Goal: Information Seeking & Learning: Understand process/instructions

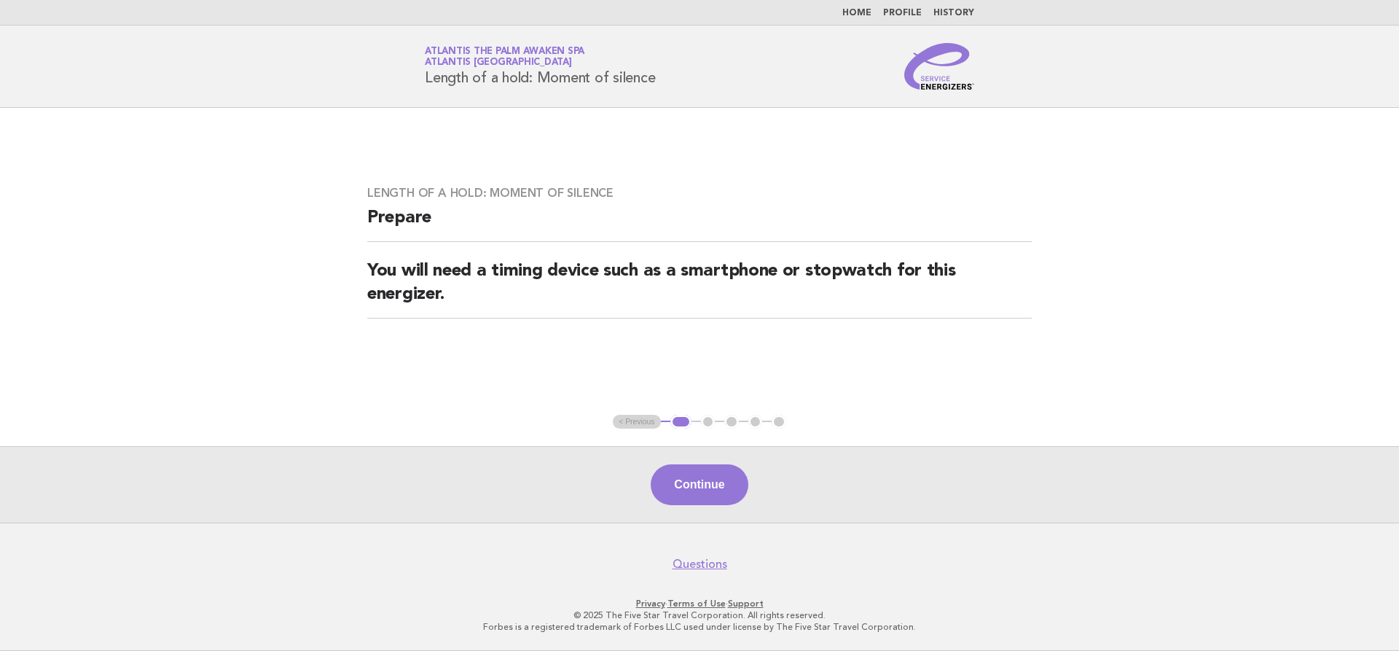
click at [856, 9] on link "Home" at bounding box center [856, 13] width 29 height 9
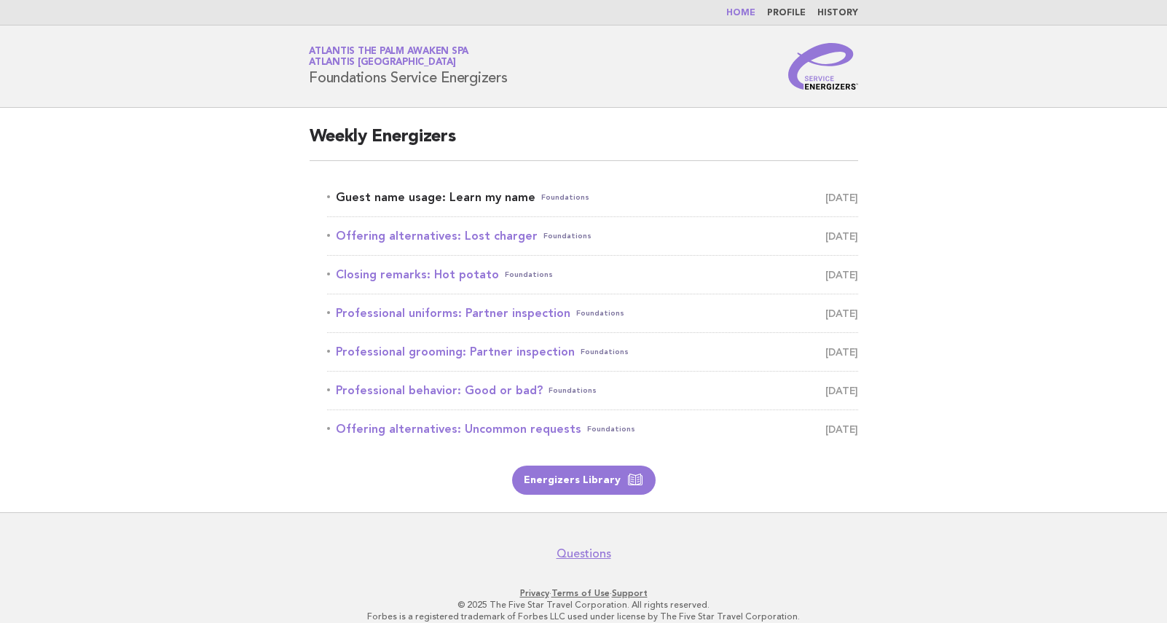
click at [493, 192] on link "Guest name usage: Learn my name Foundations [DATE]" at bounding box center [592, 197] width 531 height 20
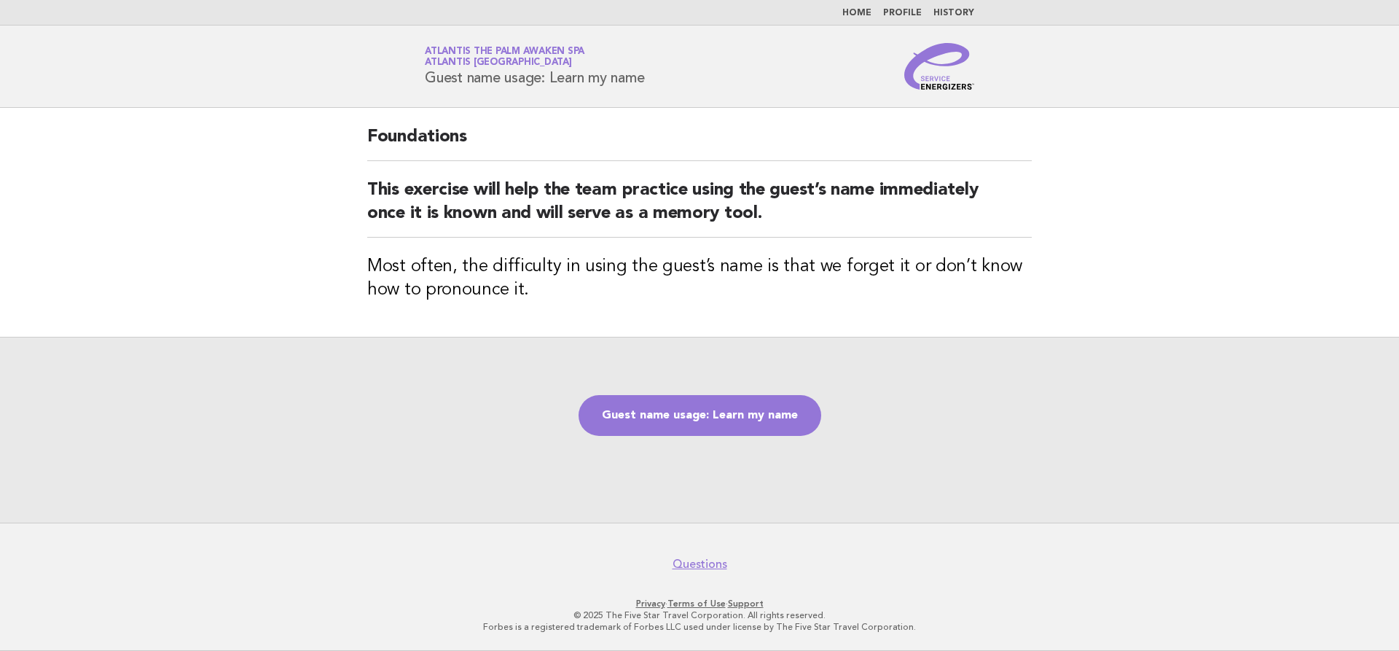
drag, startPoint x: 669, startPoint y: 84, endPoint x: 372, endPoint y: 79, distance: 297.4
click at [372, 79] on header "Service Energizers Atlantis The Palm Awaken Spa Atlantis Dubai Guest name usage…" at bounding box center [699, 67] width 1399 height 82
copy h1 "Guest name usage: Learn my name"
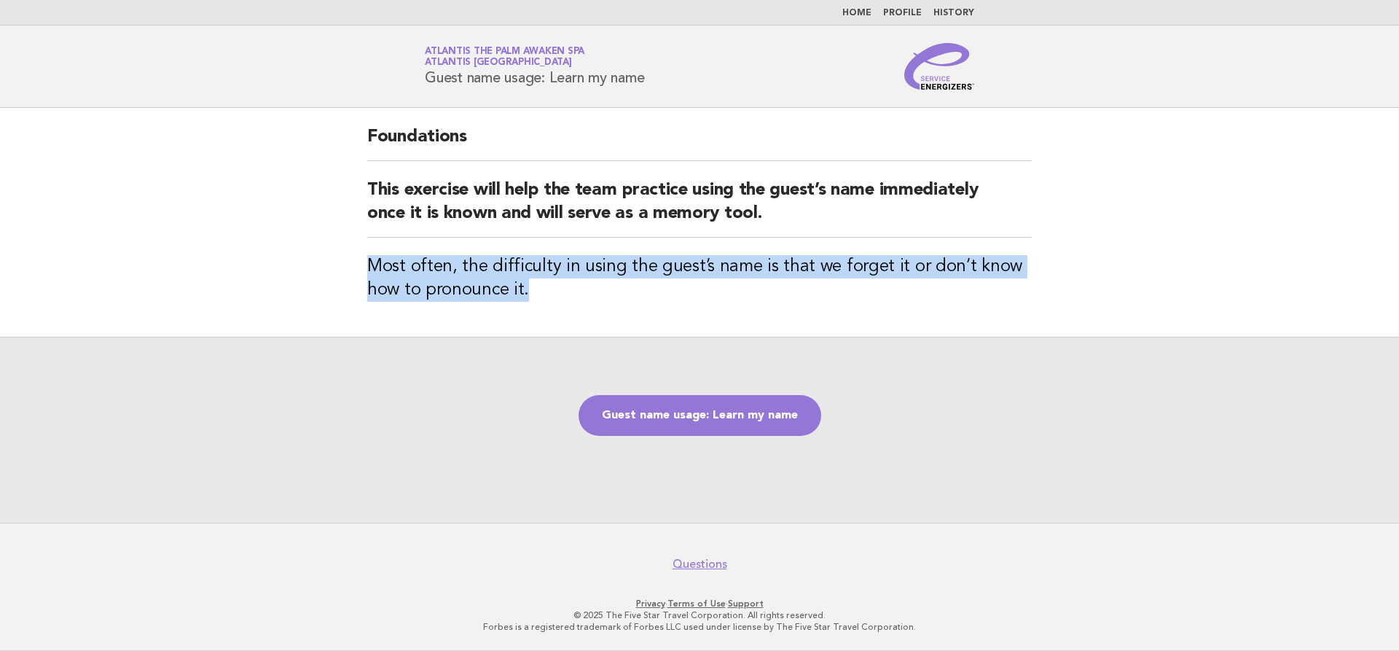
drag, startPoint x: 561, startPoint y: 284, endPoint x: 364, endPoint y: 265, distance: 197.7
click at [364, 265] on div "Foundations This exercise will help the team practice using the guest’s name im…" at bounding box center [700, 222] width 700 height 229
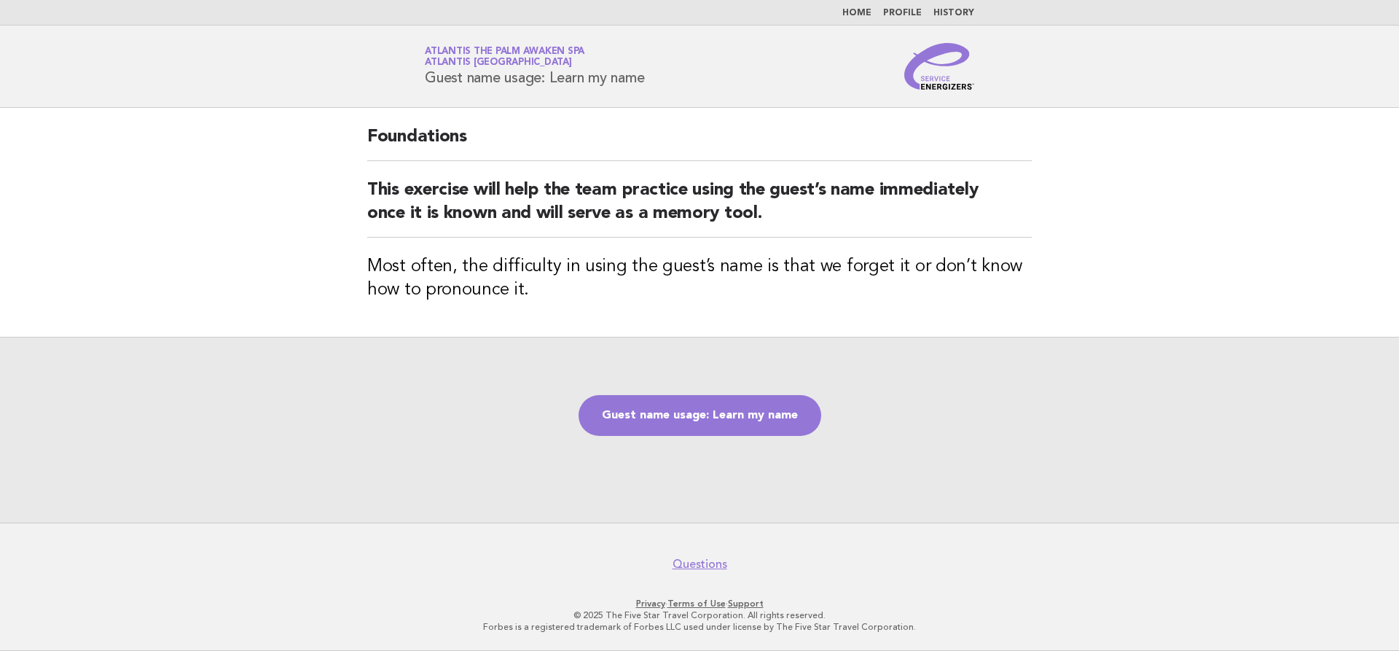
drag, startPoint x: 394, startPoint y: 284, endPoint x: 920, endPoint y: 368, distance: 532.8
click at [920, 368] on div "Guest name usage: Learn my name" at bounding box center [699, 430] width 1399 height 186
click at [678, 420] on link "Guest name usage: Learn my name" at bounding box center [700, 415] width 243 height 41
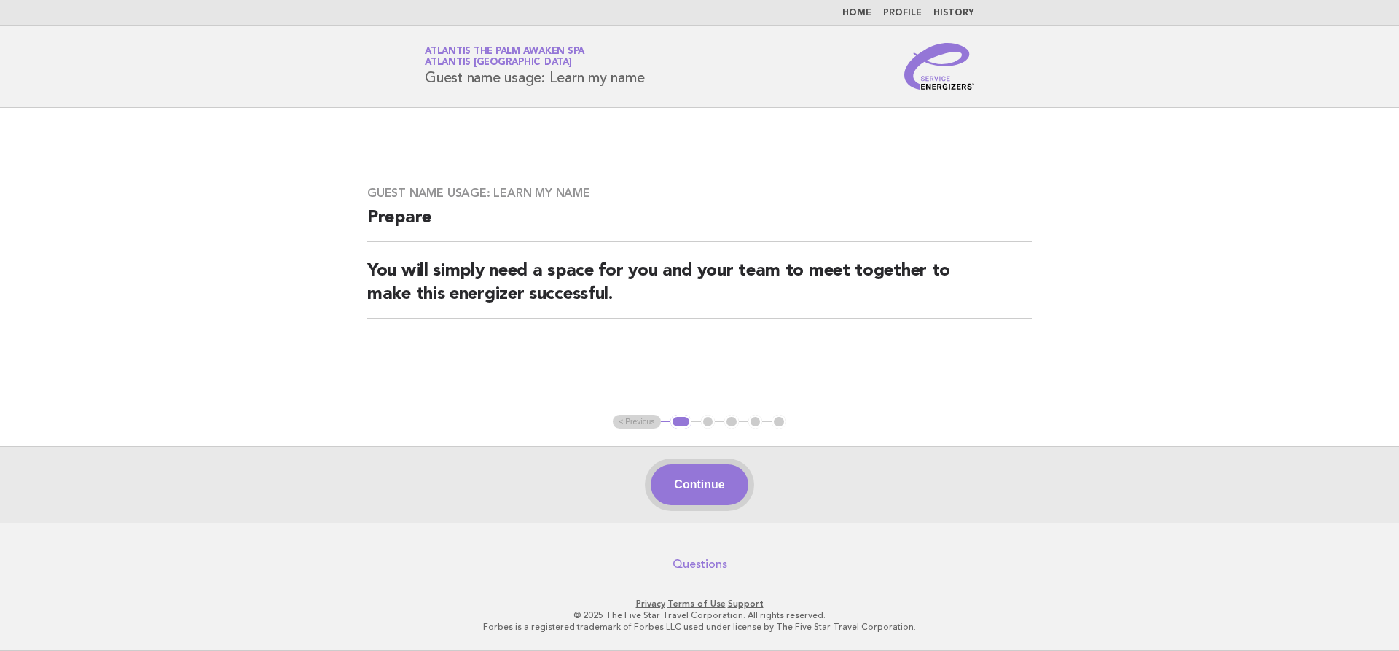
click at [742, 487] on button "Continue" at bounding box center [699, 484] width 97 height 41
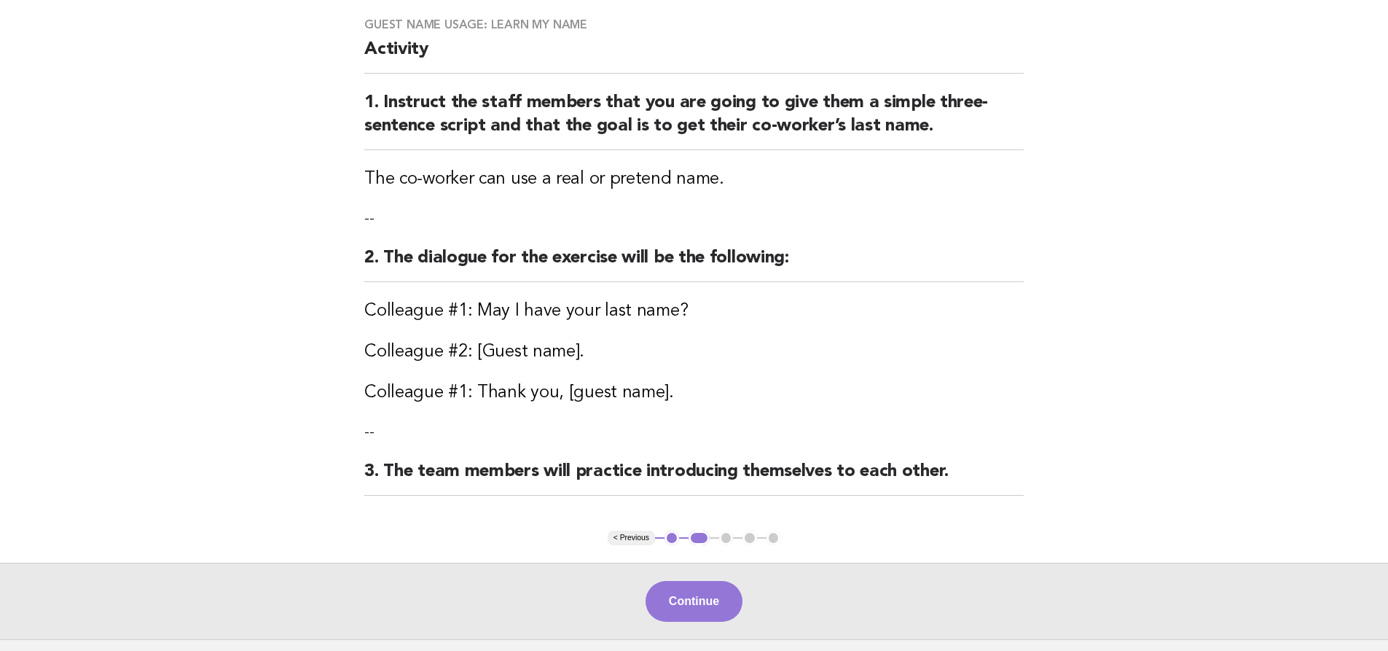
scroll to position [146, 0]
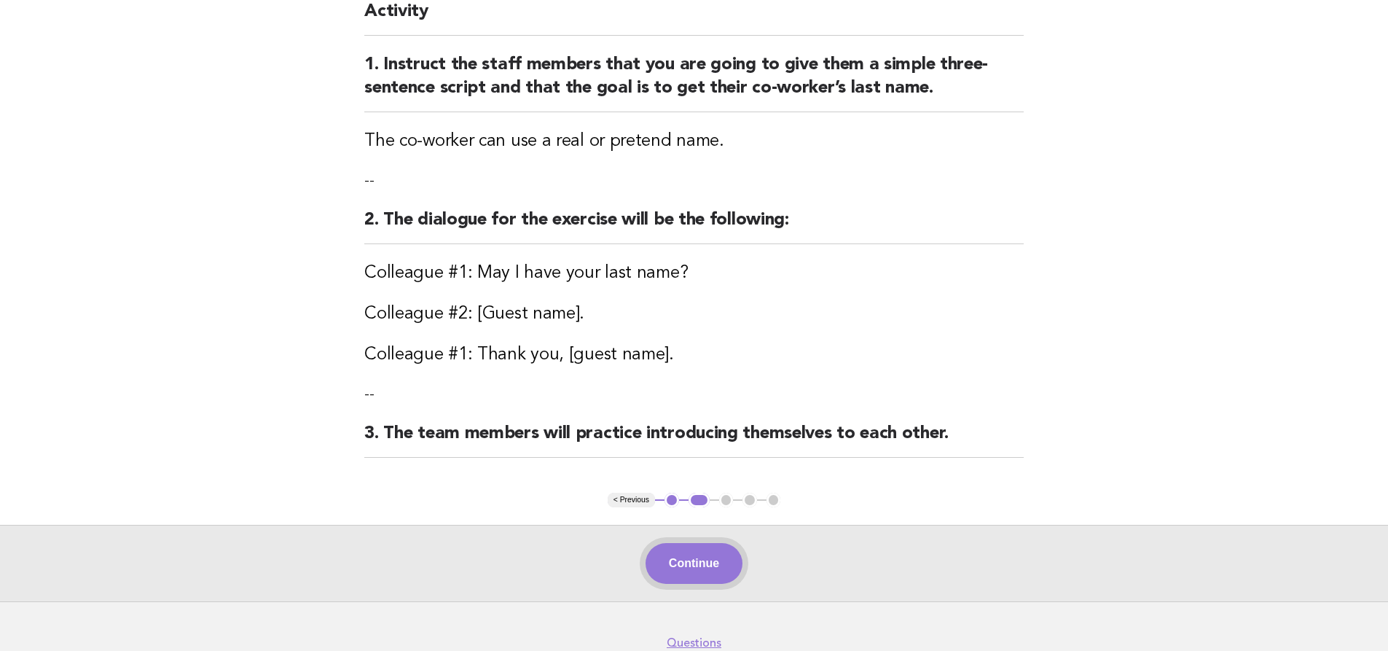
click at [698, 570] on button "Continue" at bounding box center [694, 563] width 97 height 41
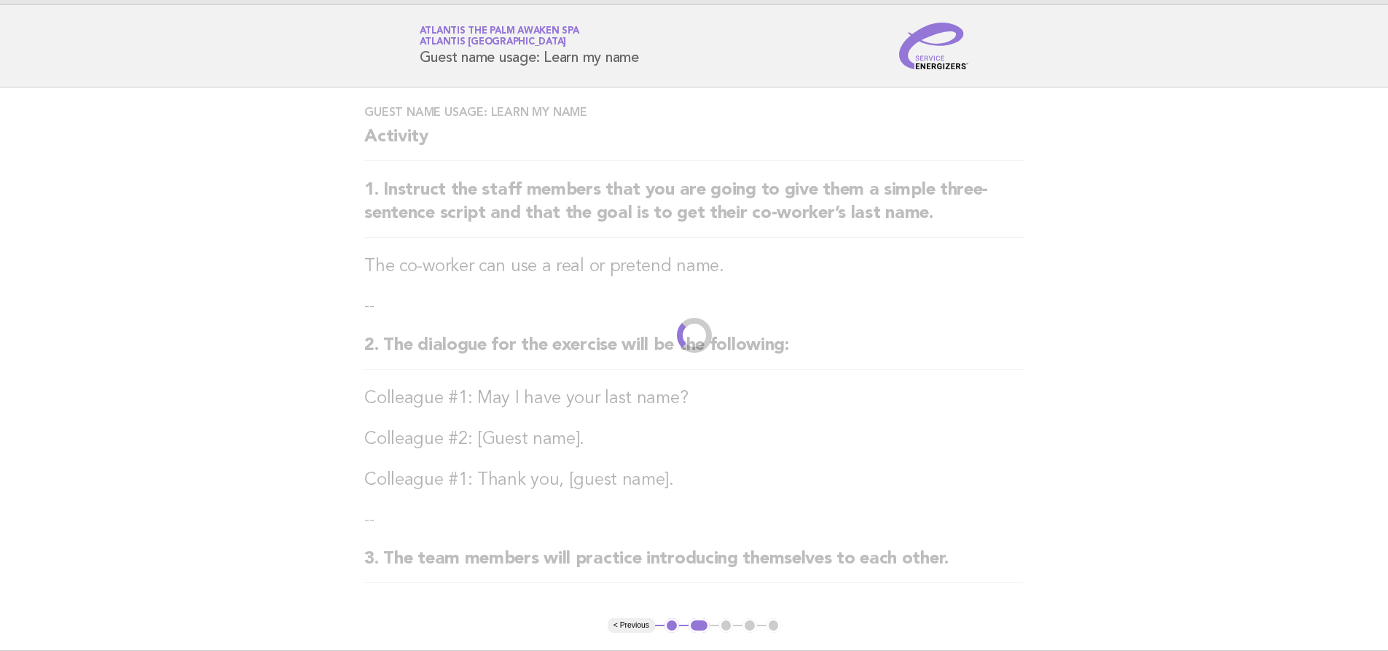
scroll to position [0, 0]
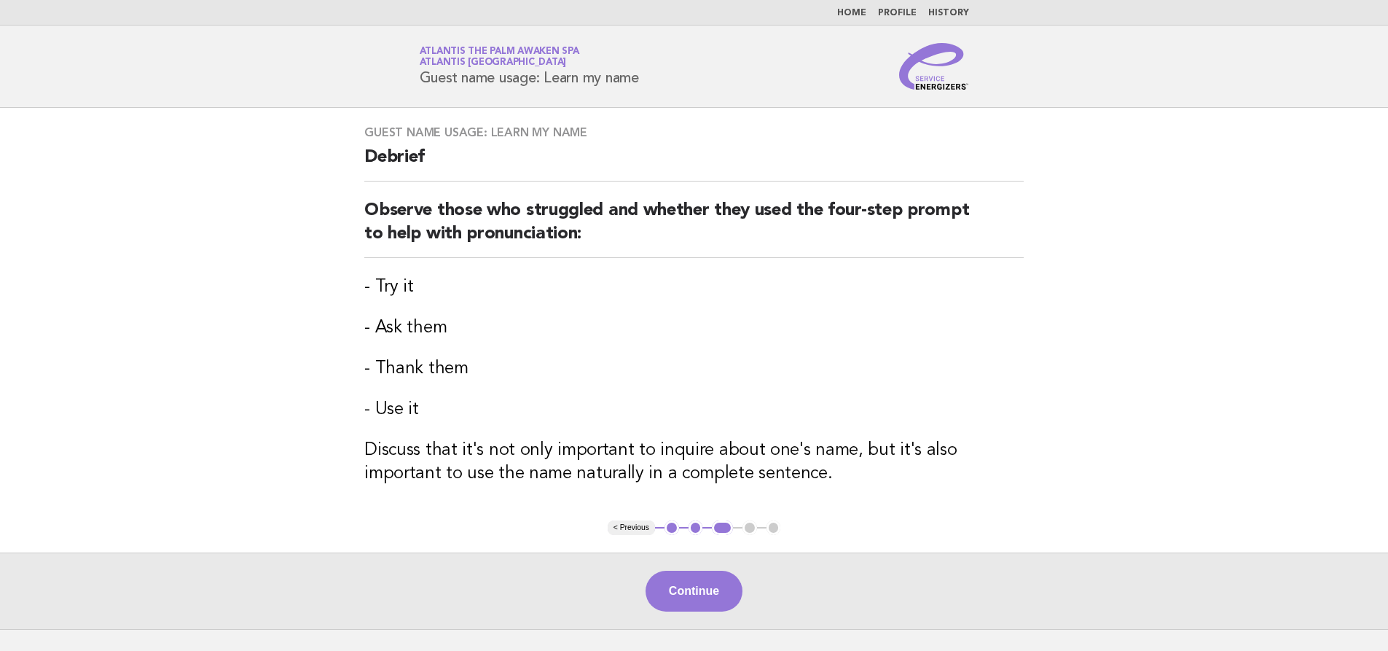
click at [360, 203] on div "Guest name usage: Learn my name Debrief Observe those who struggled and whether…" at bounding box center [694, 314] width 694 height 412
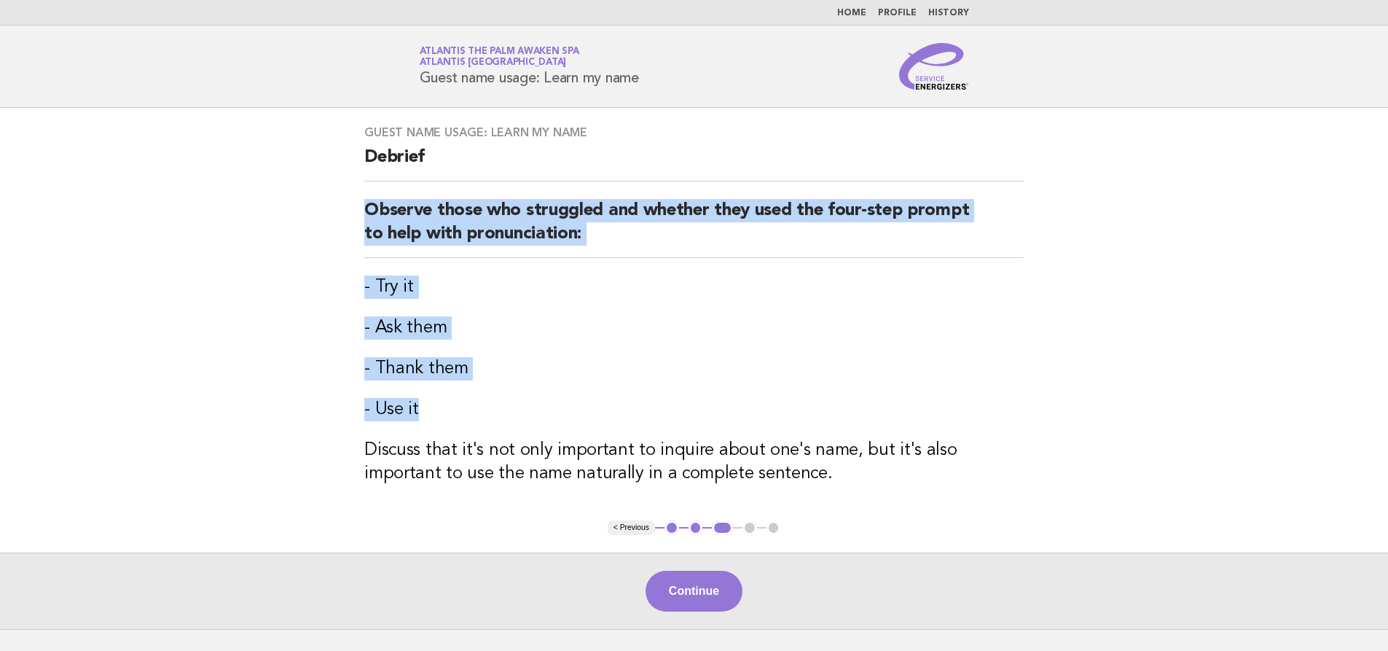
drag, startPoint x: 353, startPoint y: 208, endPoint x: 663, endPoint y: 388, distance: 358.5
click at [663, 388] on div "Guest name usage: Learn my name Debrief Observe those who struggled and whether…" at bounding box center [694, 314] width 694 height 412
copy div "Observe those who struggled and whether they used the four-step prompt to help …"
click at [642, 531] on button "< Previous" at bounding box center [631, 527] width 47 height 15
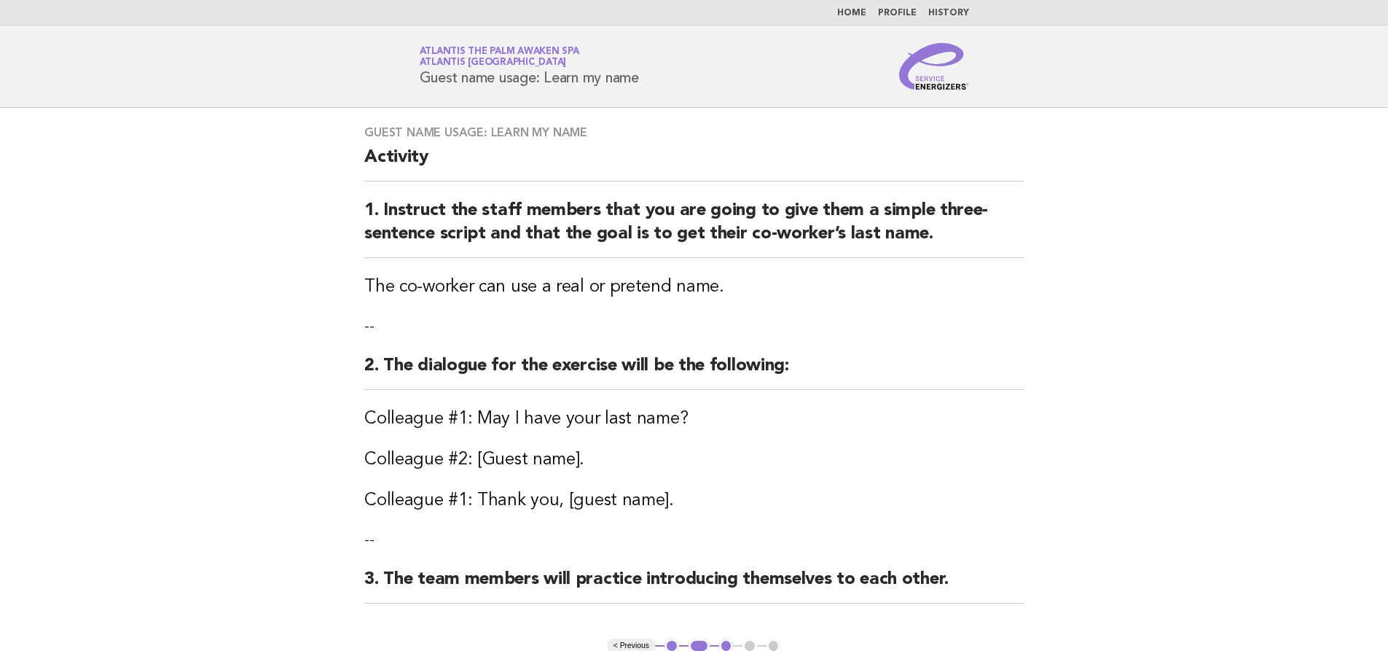
click at [856, 15] on link "Home" at bounding box center [851, 13] width 29 height 9
click at [858, 12] on link "Home" at bounding box center [851, 13] width 29 height 9
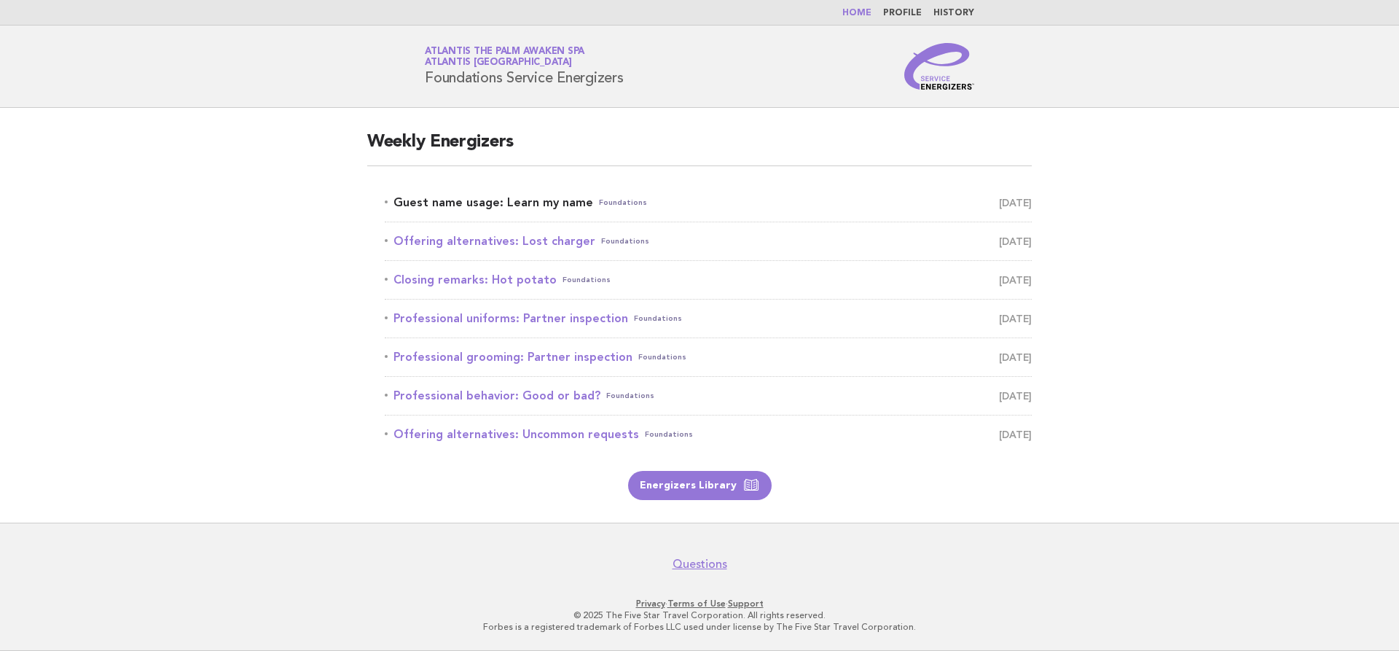
click at [565, 203] on link "Guest name usage: Learn my name Foundations [DATE]" at bounding box center [708, 202] width 647 height 20
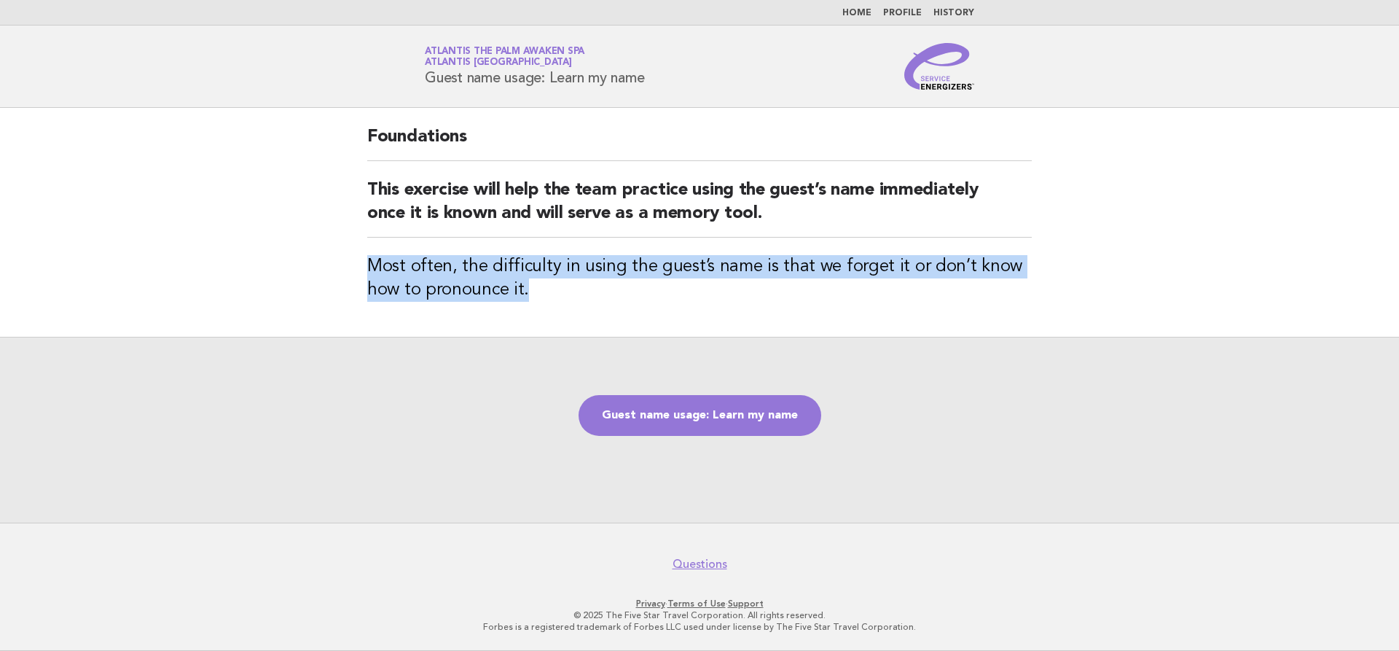
drag, startPoint x: 371, startPoint y: 262, endPoint x: 709, endPoint y: 287, distance: 339.0
click at [709, 287] on h3 "Most often, the difficulty in using the guest’s name is that we forget it or do…" at bounding box center [699, 278] width 665 height 47
copy h3 "Most often, the difficulty in using the guest’s name is that we forget it or do…"
